Goal: Information Seeking & Learning: Understand process/instructions

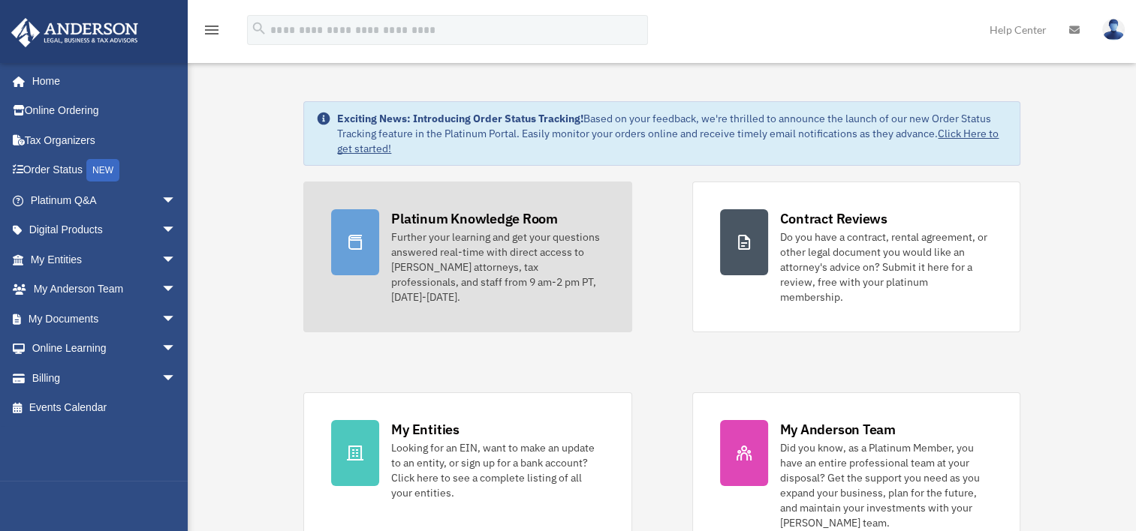
click at [483, 244] on div "Further your learning and get your questions answered real-time with direct acc…" at bounding box center [497, 267] width 212 height 75
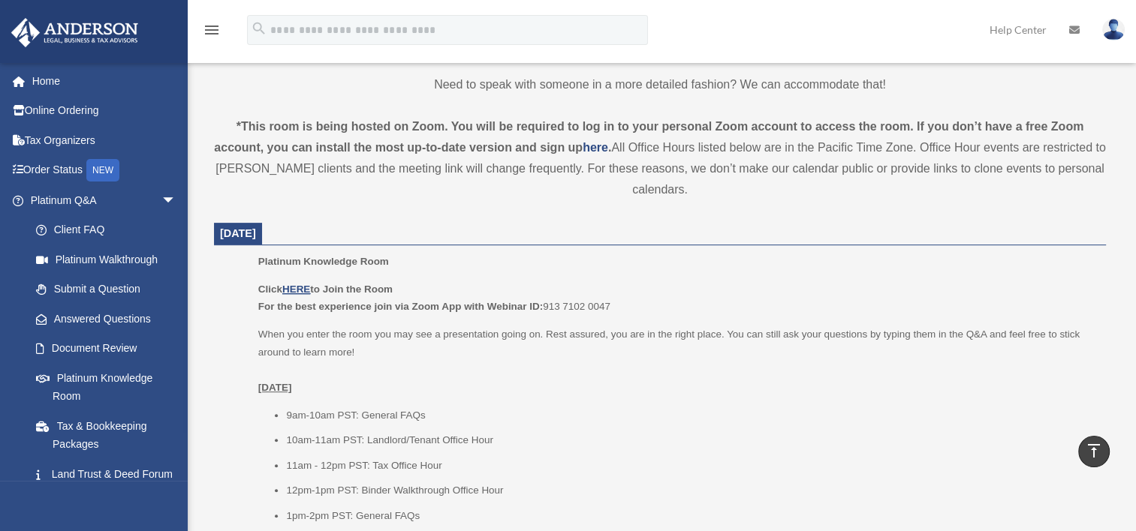
scroll to position [300, 0]
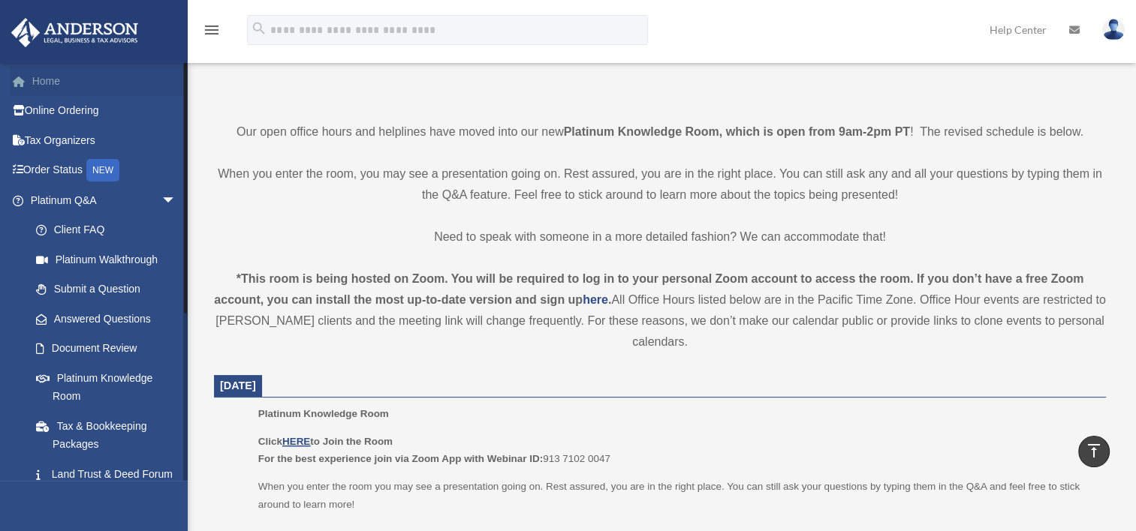
click at [74, 83] on link "Home" at bounding box center [105, 81] width 188 height 30
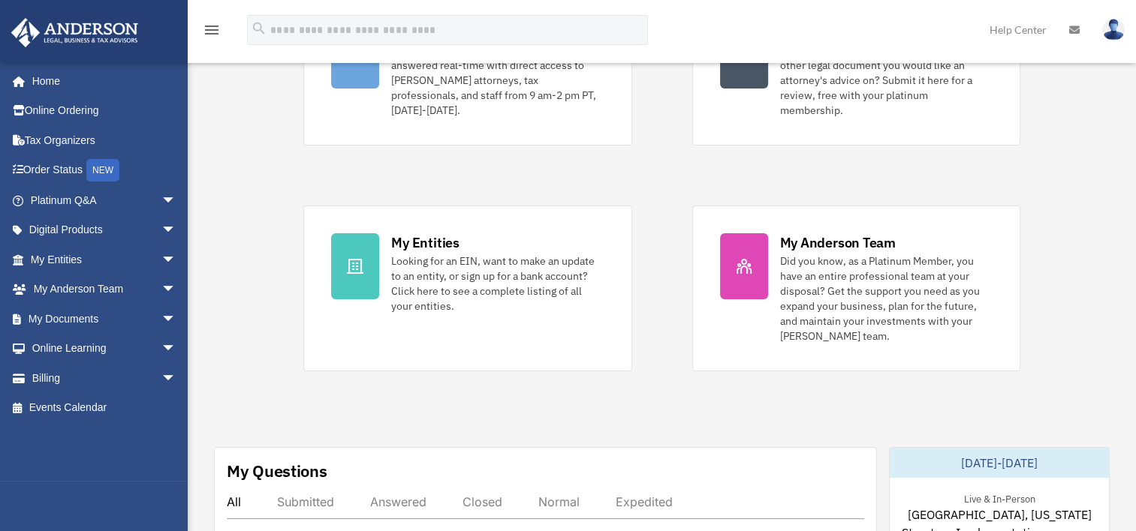
scroll to position [525, 0]
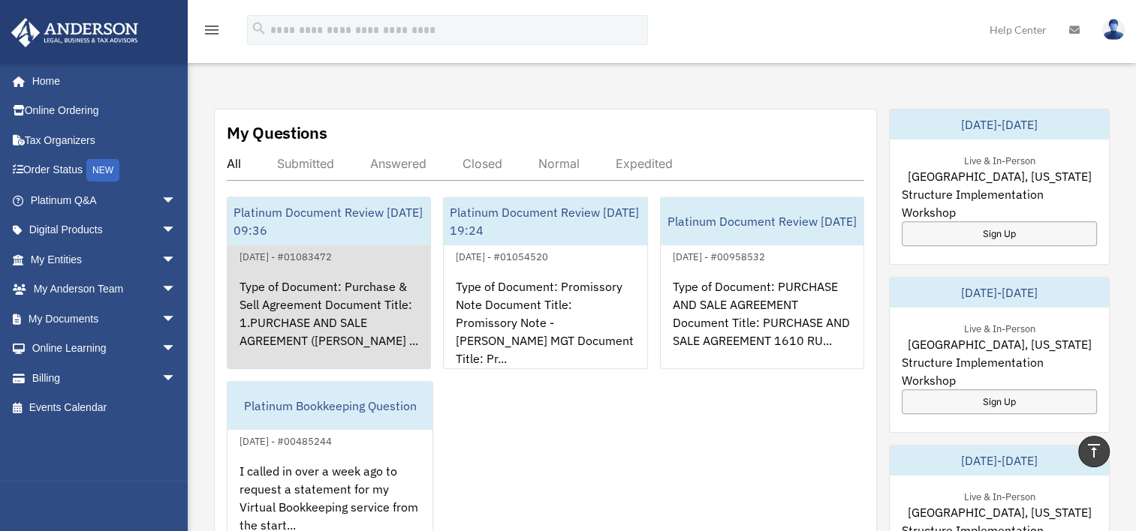
click at [309, 280] on div "Type of Document: Purchase & Sell Agreement Document Title: 1.PURCHASE AND SALE…" at bounding box center [328, 324] width 203 height 117
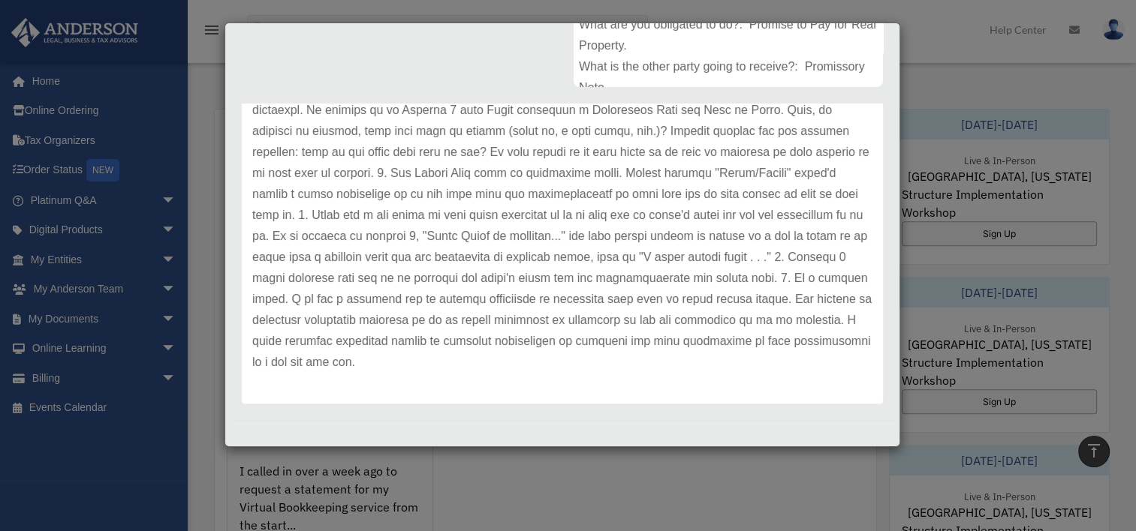
scroll to position [976, 0]
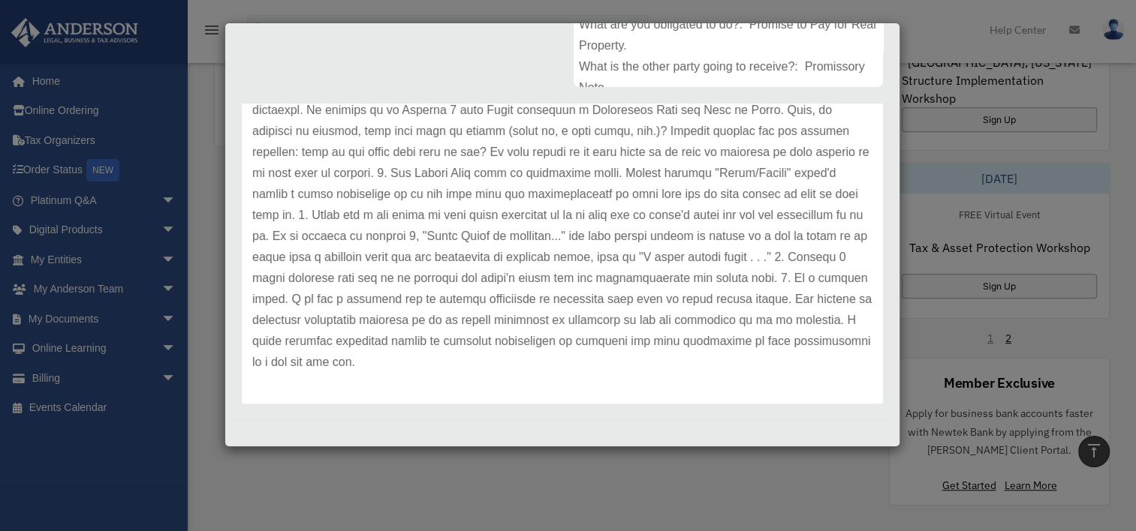
click at [1041, 158] on div "Case Detail × Platinum Document Review 08/20/2025 09:36 Case Number 01083472 Cr…" at bounding box center [568, 265] width 1136 height 531
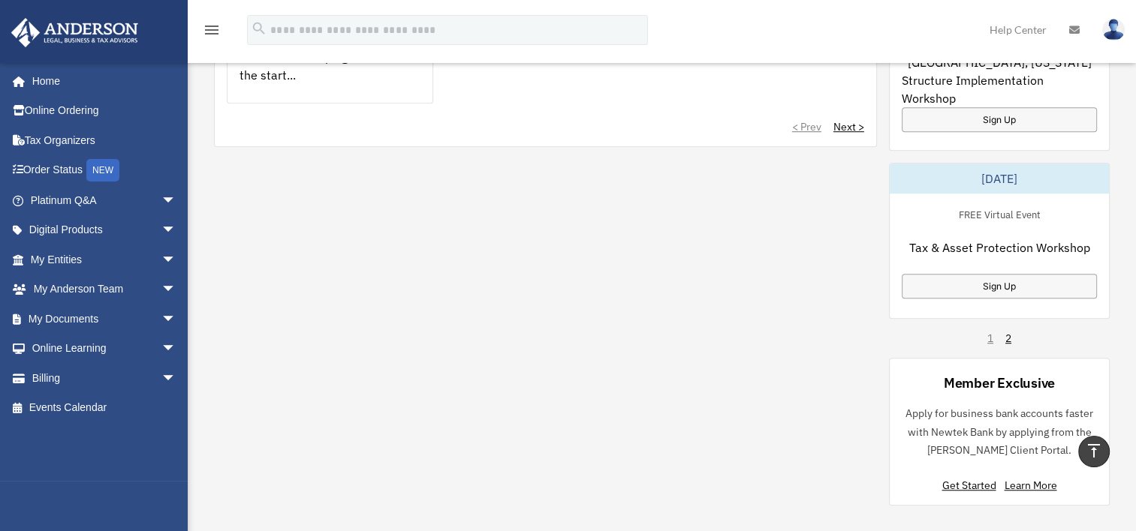
scroll to position [525, 0]
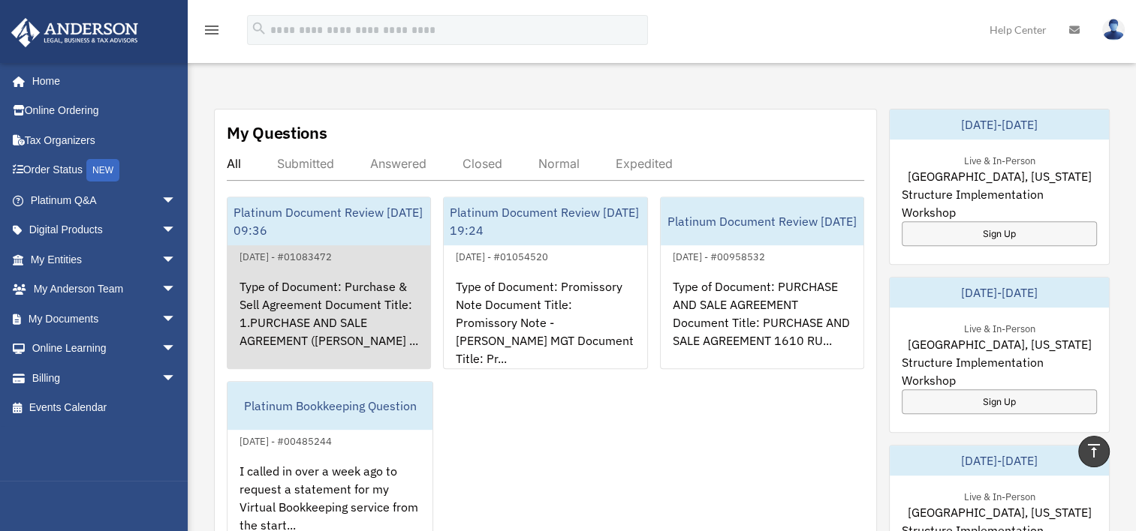
click at [337, 246] on link "Platinum Document Review 08/20/2025 09:36 August 20, 2025 - #01083472 Type of D…" at bounding box center [329, 283] width 204 height 173
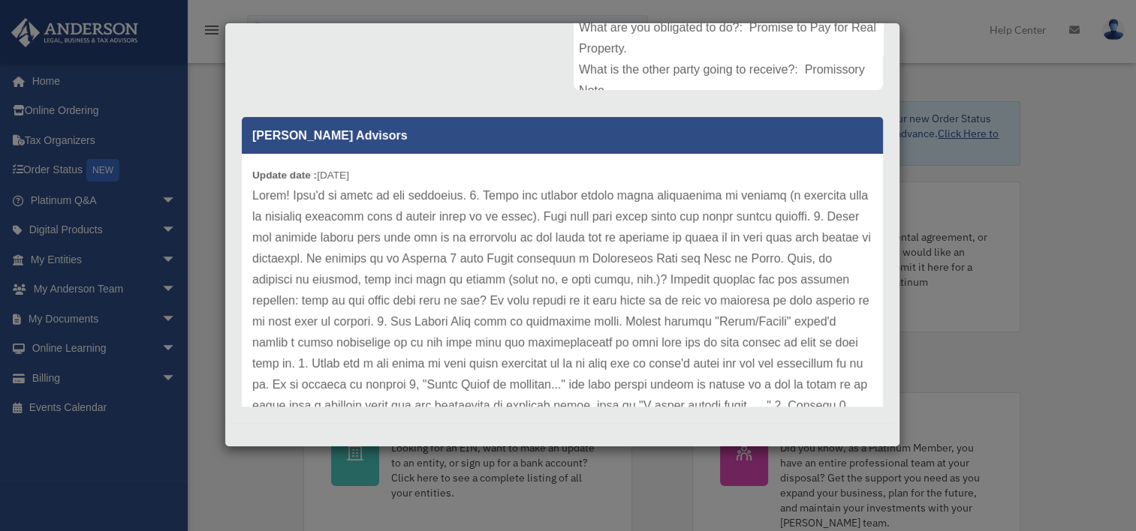
scroll to position [75, 0]
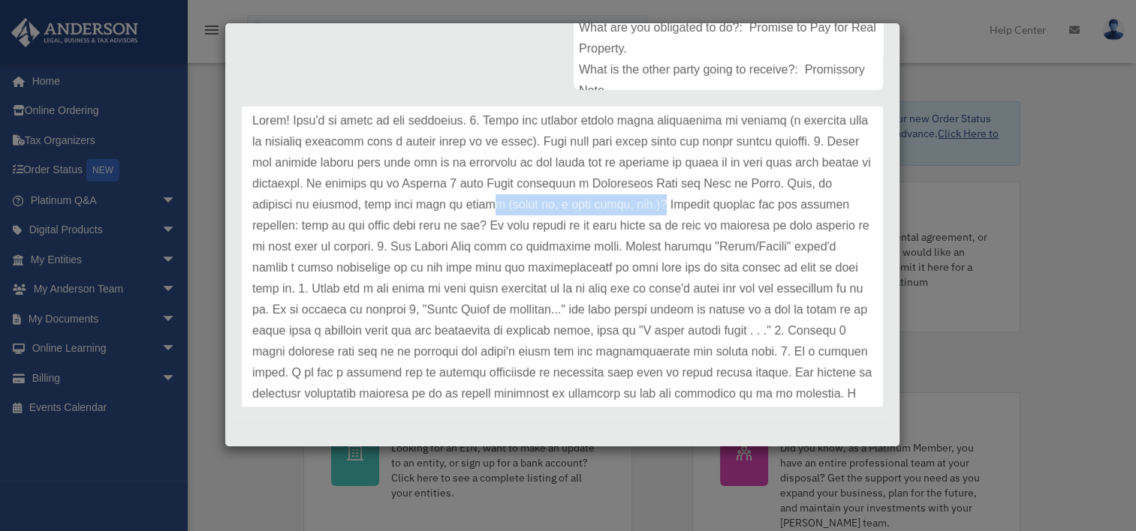
drag, startPoint x: 610, startPoint y: 210, endPoint x: 768, endPoint y: 209, distance: 158.4
click at [768, 209] on p at bounding box center [562, 278] width 620 height 336
click at [619, 211] on p at bounding box center [562, 278] width 620 height 336
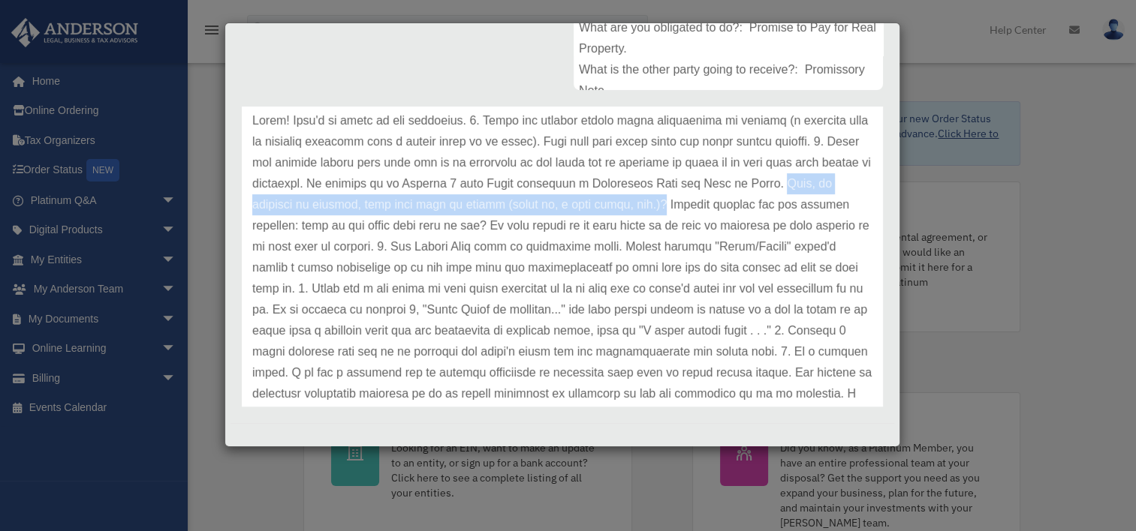
drag, startPoint x: 766, startPoint y: 204, endPoint x: 333, endPoint y: 195, distance: 432.5
click at [333, 195] on p at bounding box center [562, 278] width 620 height 336
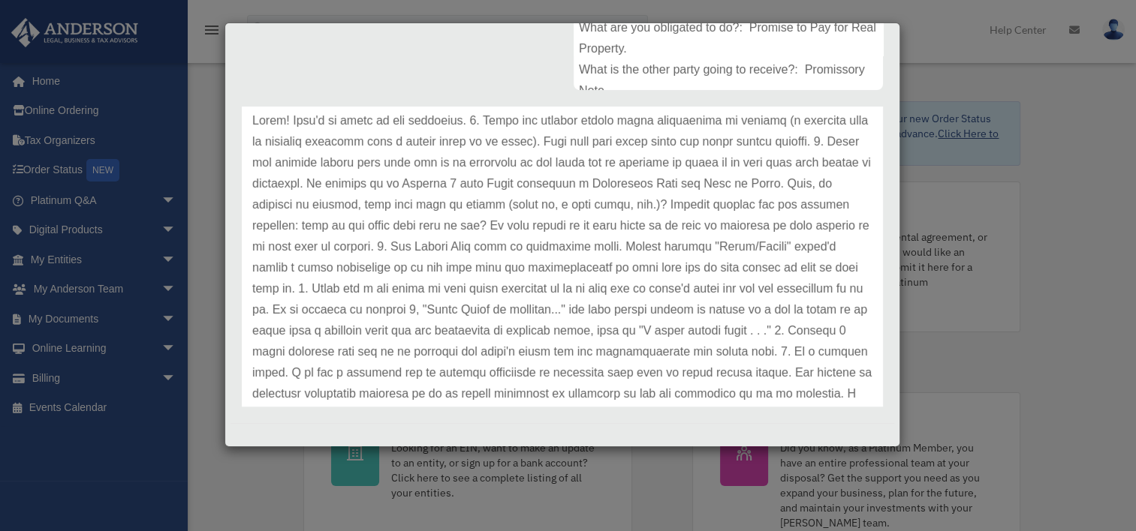
click at [637, 225] on p at bounding box center [562, 278] width 620 height 336
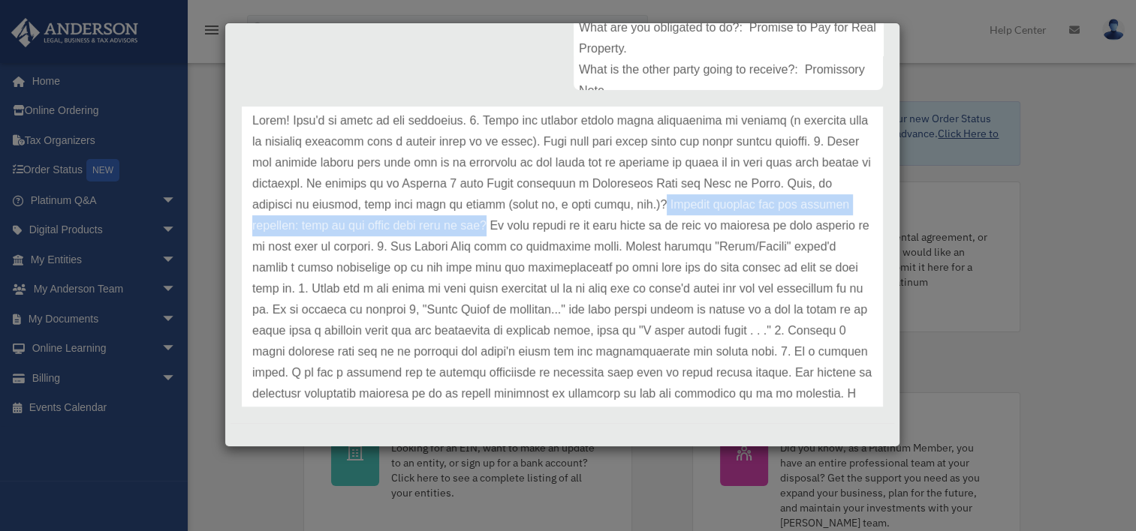
drag, startPoint x: 769, startPoint y: 203, endPoint x: 637, endPoint y: 227, distance: 134.1
click at [637, 227] on p at bounding box center [562, 278] width 620 height 336
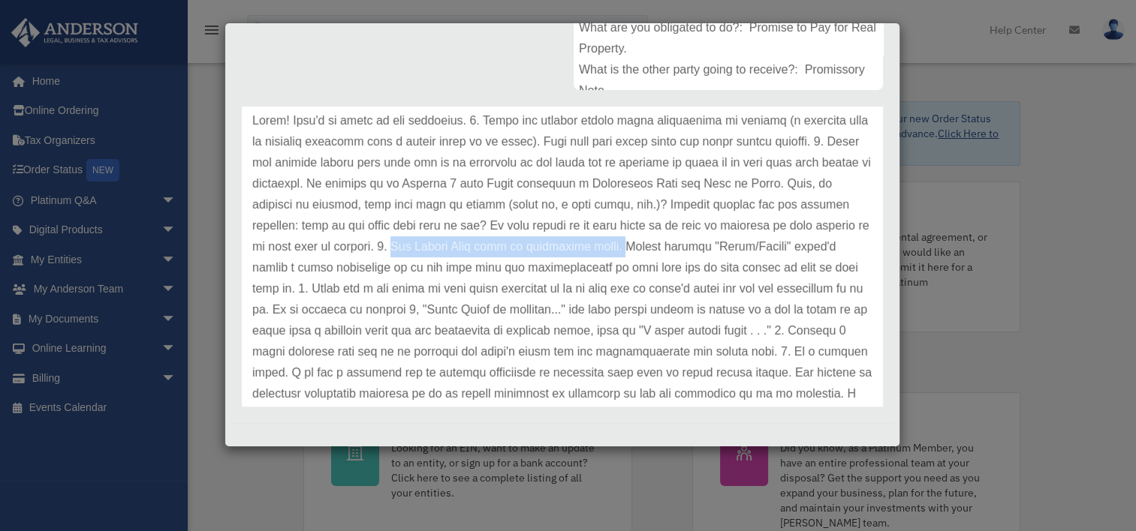
drag, startPoint x: 582, startPoint y: 245, endPoint x: 810, endPoint y: 253, distance: 227.6
click at [810, 253] on p at bounding box center [562, 278] width 620 height 336
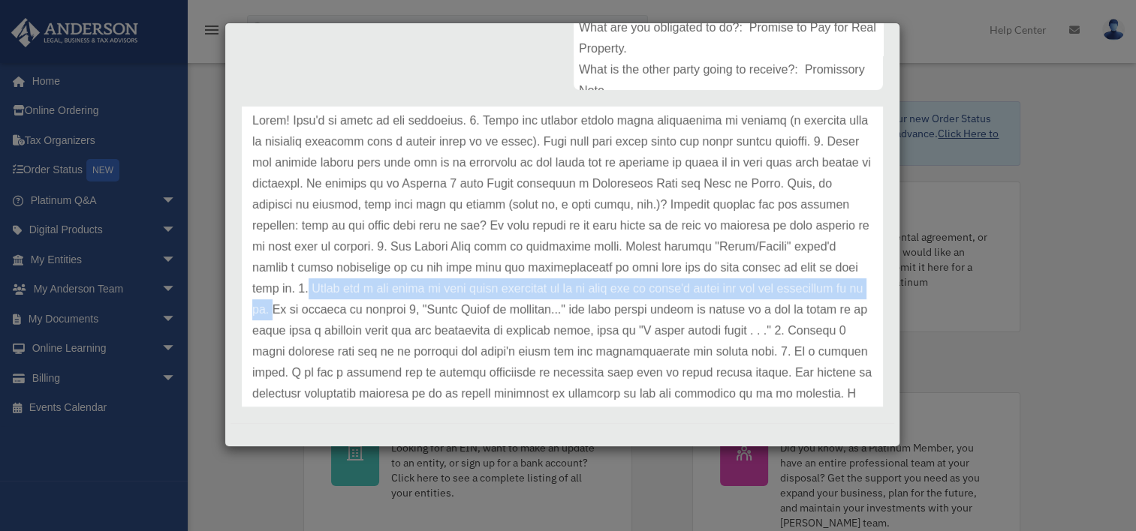
drag, startPoint x: 450, startPoint y: 290, endPoint x: 449, endPoint y: 310, distance: 20.3
click at [449, 312] on p at bounding box center [562, 278] width 620 height 336
